Goal: Complete application form

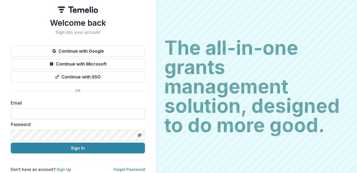
click at [83, 115] on input at bounding box center [78, 113] width 134 height 11
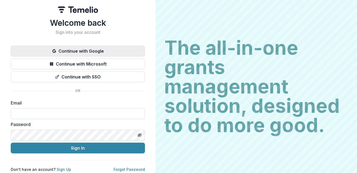
click at [86, 46] on button "Continue with Google" at bounding box center [78, 51] width 134 height 11
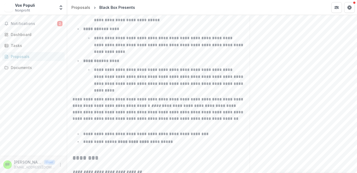
scroll to position [901, 0]
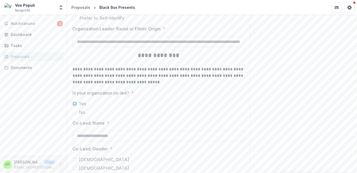
scroll to position [1201, 0]
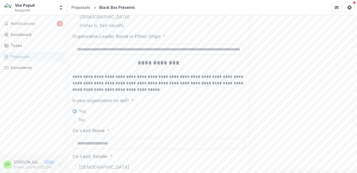
click at [182, 55] on input "Organization Leader: Racial or Ethnic Origin *" at bounding box center [159, 49] width 172 height 11
click at [210, 109] on label "Yes" at bounding box center [159, 111] width 172 height 6
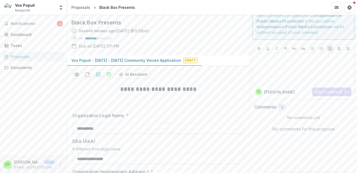
scroll to position [0, 0]
